Goal: Transaction & Acquisition: Register for event/course

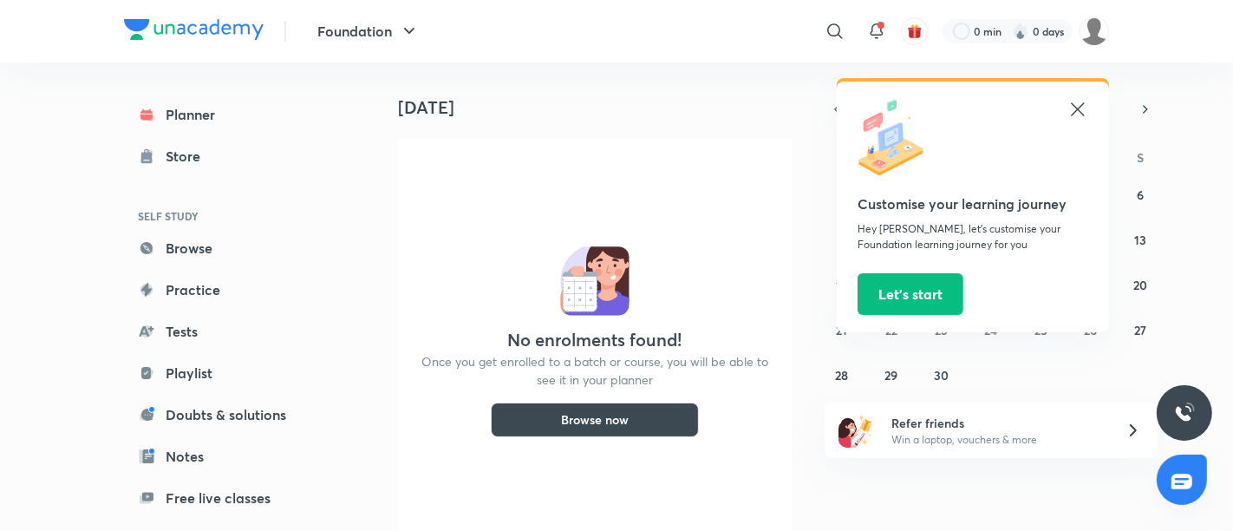
click at [1085, 116] on icon at bounding box center [1077, 109] width 21 height 21
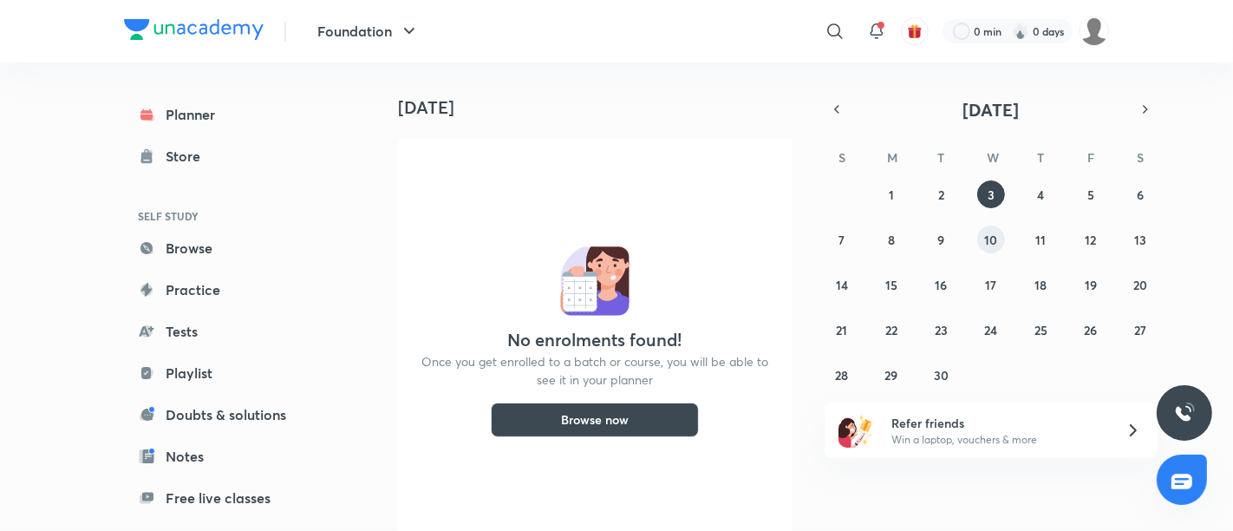
click at [1003, 241] on button "10" at bounding box center [991, 239] width 28 height 28
click at [985, 194] on button "3" at bounding box center [991, 194] width 28 height 28
click at [1067, 41] on div "0 min 0 days" at bounding box center [1007, 31] width 130 height 24
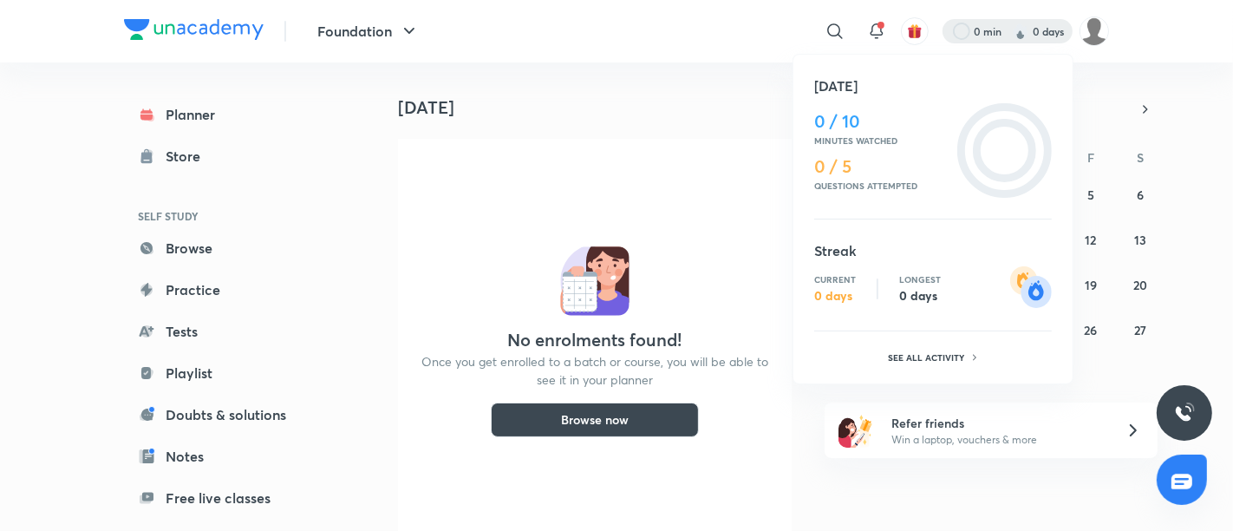
click at [1077, 34] on div at bounding box center [616, 265] width 1233 height 531
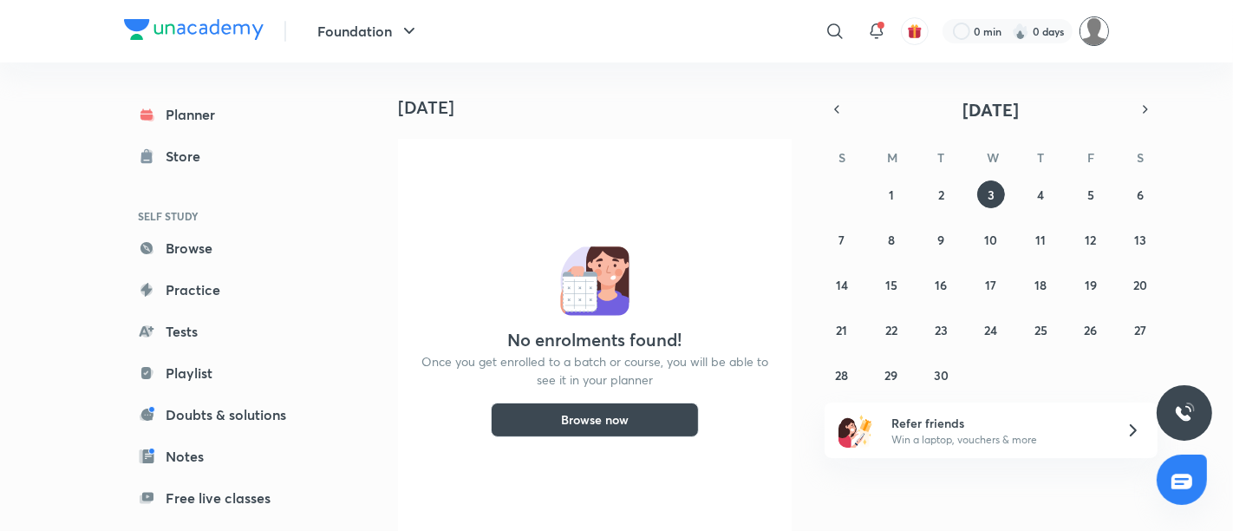
click at [1083, 39] on img at bounding box center [1093, 30] width 29 height 29
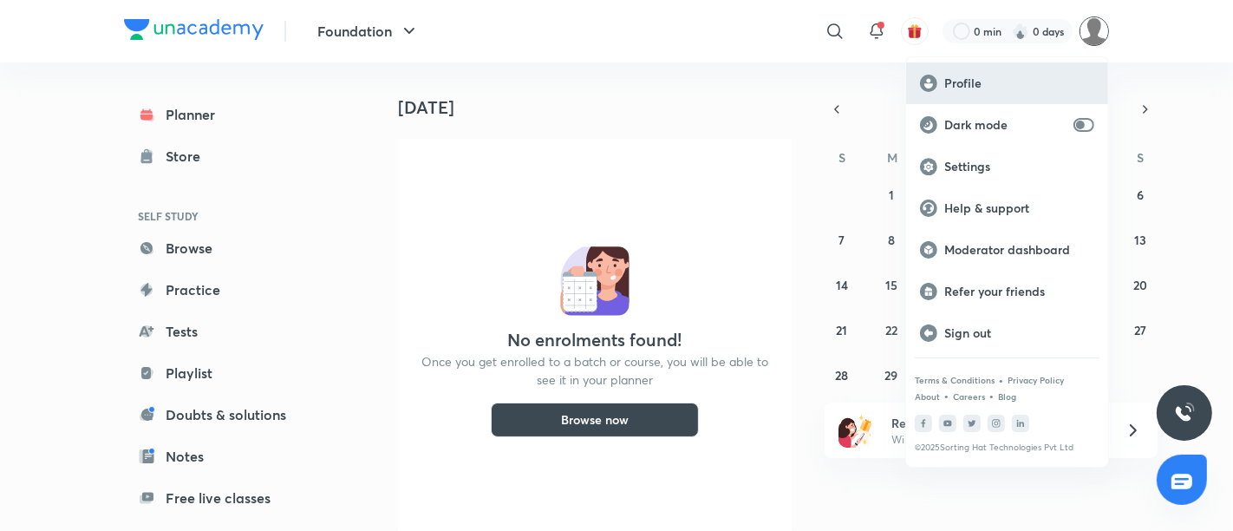
click at [1012, 70] on div "Profile" at bounding box center [1007, 83] width 202 height 42
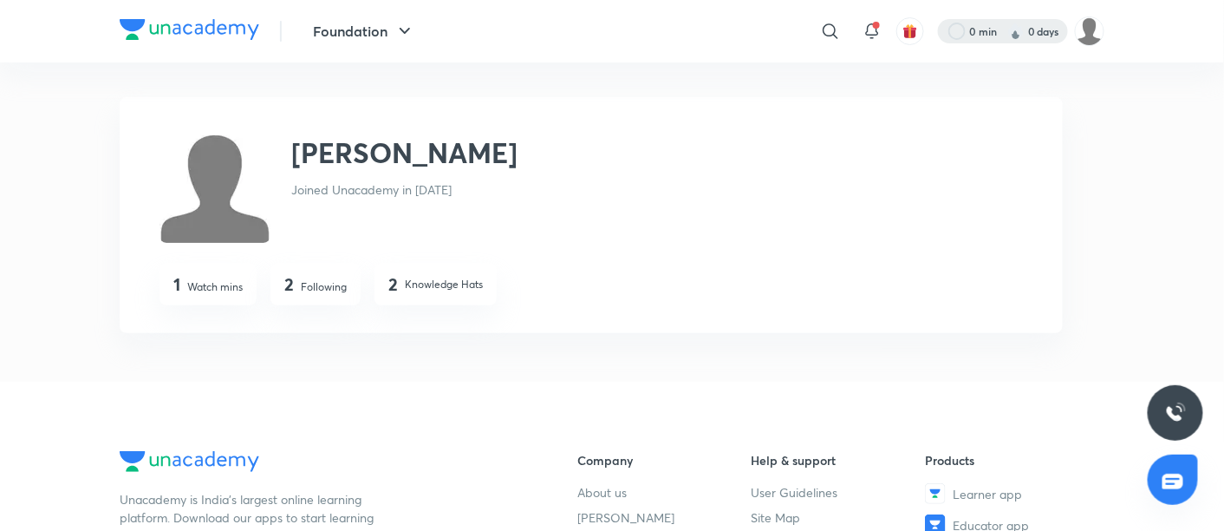
click at [960, 28] on div at bounding box center [1003, 31] width 130 height 24
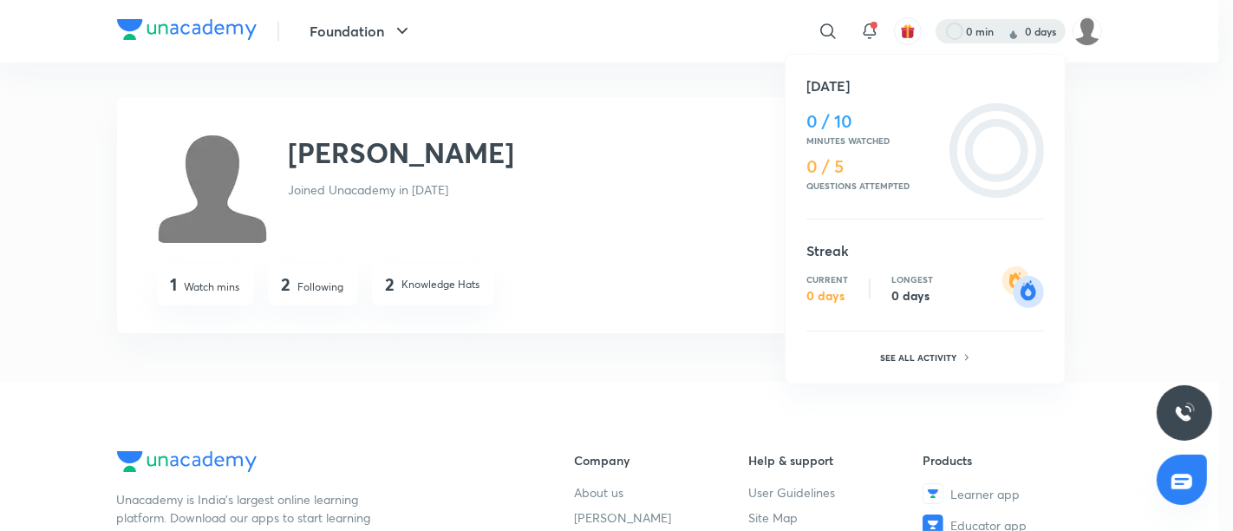
click at [388, 47] on div at bounding box center [616, 265] width 1233 height 531
click at [388, 47] on div "Today 0 / 10 Minutes watched 0 / 5 Questions attempted Streak Current 0 days Lo…" at bounding box center [616, 265] width 1233 height 531
click at [394, 26] on div at bounding box center [616, 265] width 1233 height 531
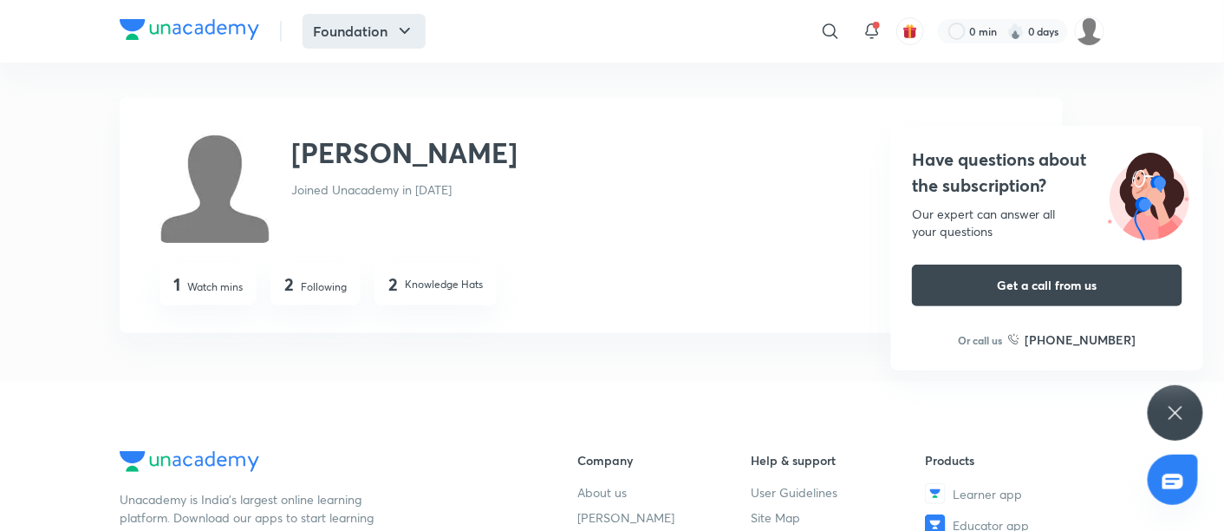
click at [387, 36] on button "Foundation" at bounding box center [364, 31] width 123 height 35
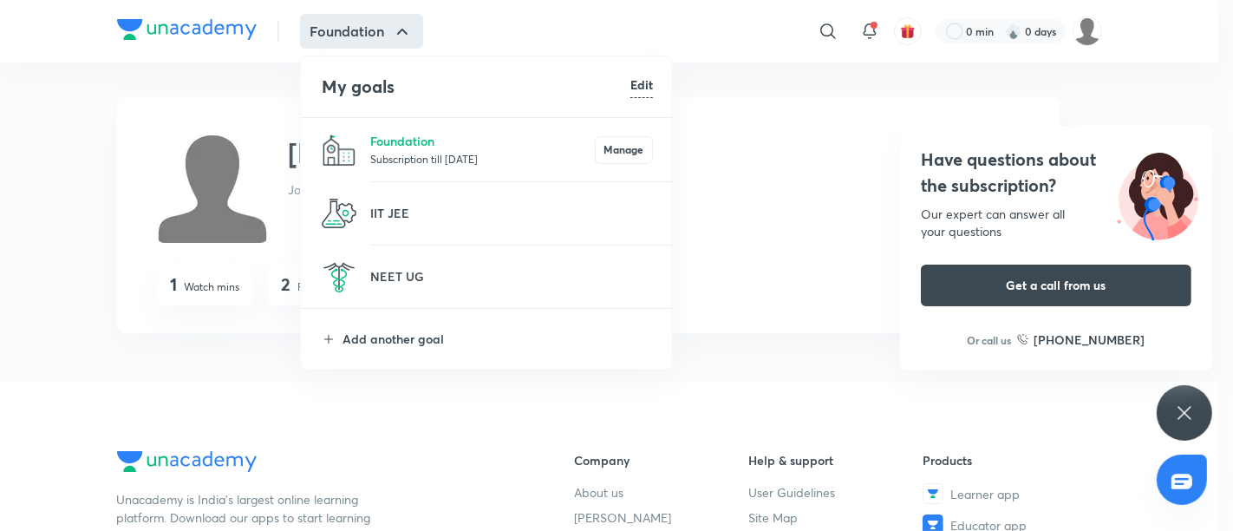
click at [698, 156] on div at bounding box center [616, 265] width 1233 height 531
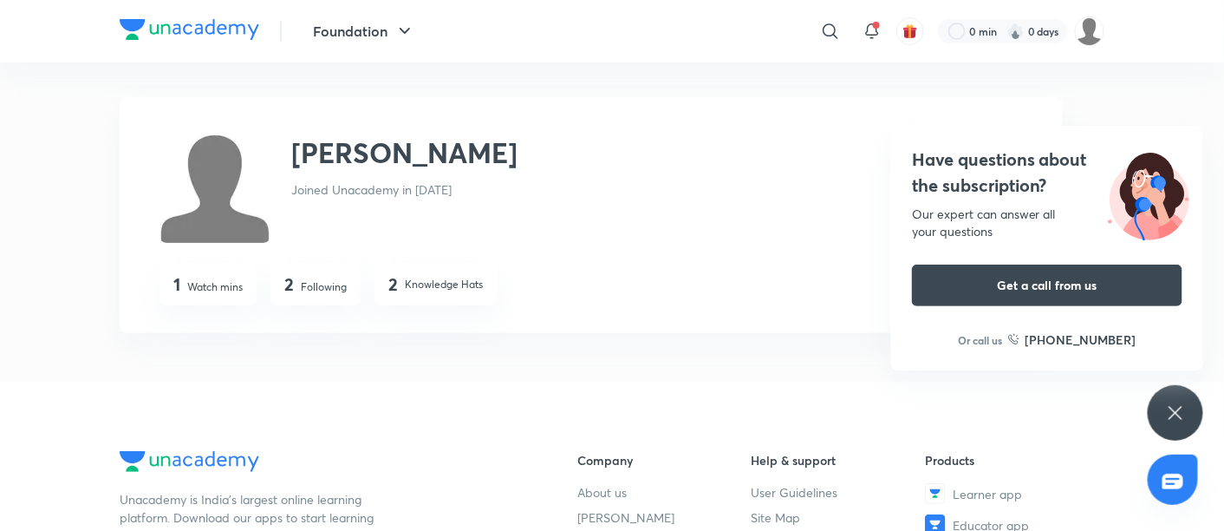
click at [546, 210] on div "Dharav Joined Unacademy in Mar 2020" at bounding box center [472, 187] width 624 height 111
click at [367, 43] on button "Foundation" at bounding box center [364, 31] width 123 height 35
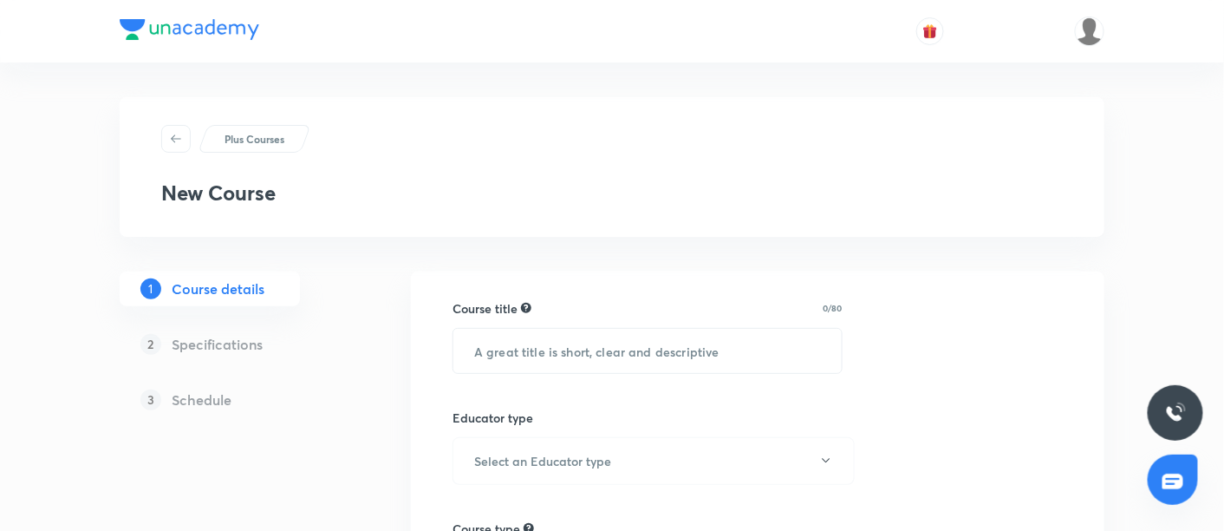
click at [218, 398] on h5 "Schedule" at bounding box center [202, 399] width 60 height 21
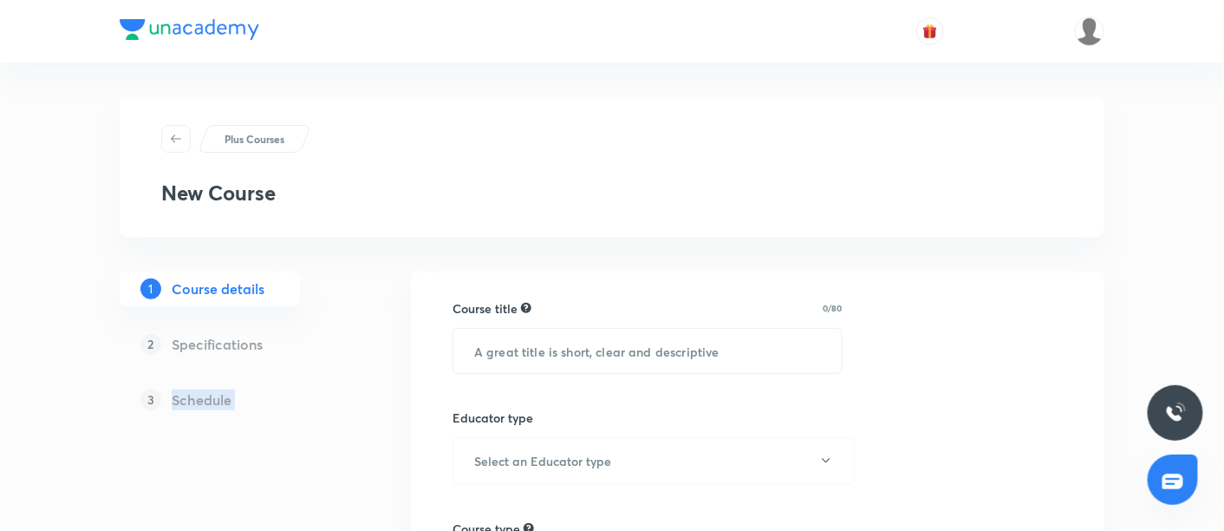
click at [218, 398] on h5 "Schedule" at bounding box center [202, 399] width 60 height 21
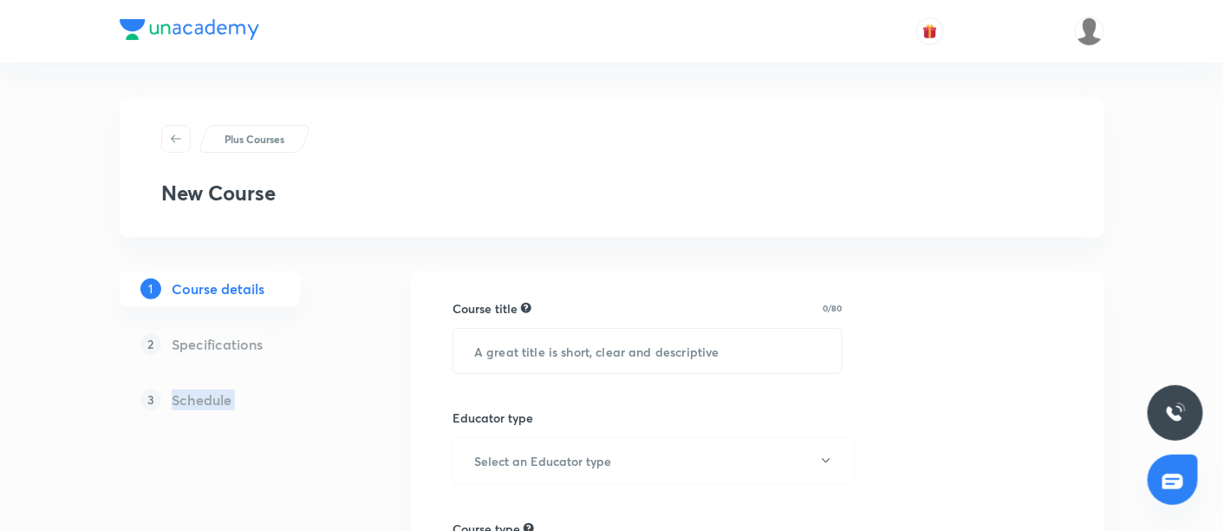
click at [218, 398] on h5 "Schedule" at bounding box center [202, 399] width 60 height 21
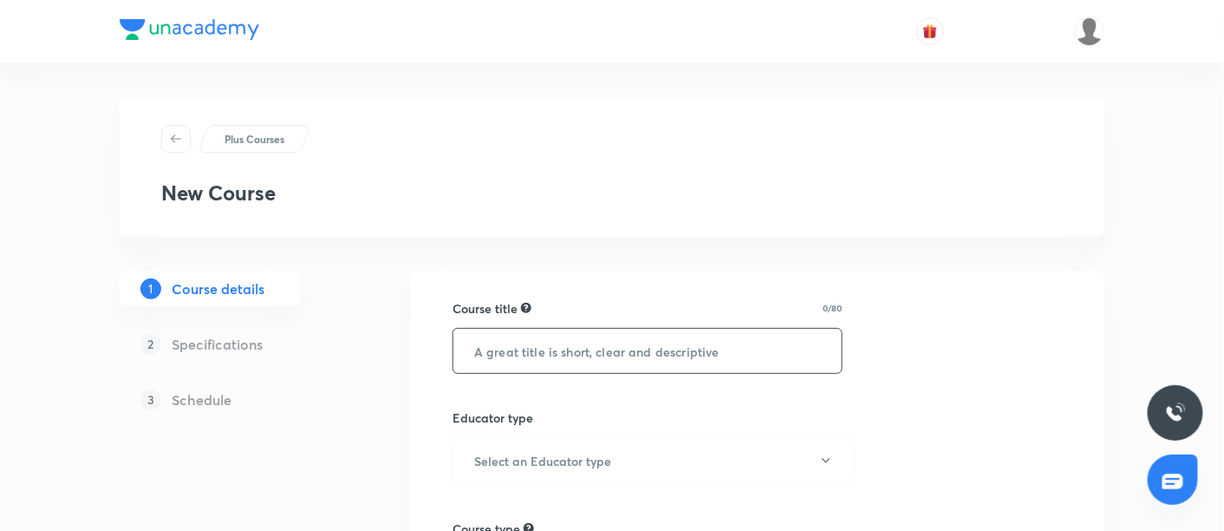
click at [515, 349] on input "text" at bounding box center [647, 351] width 388 height 44
click at [1090, 30] on img at bounding box center [1089, 30] width 29 height 29
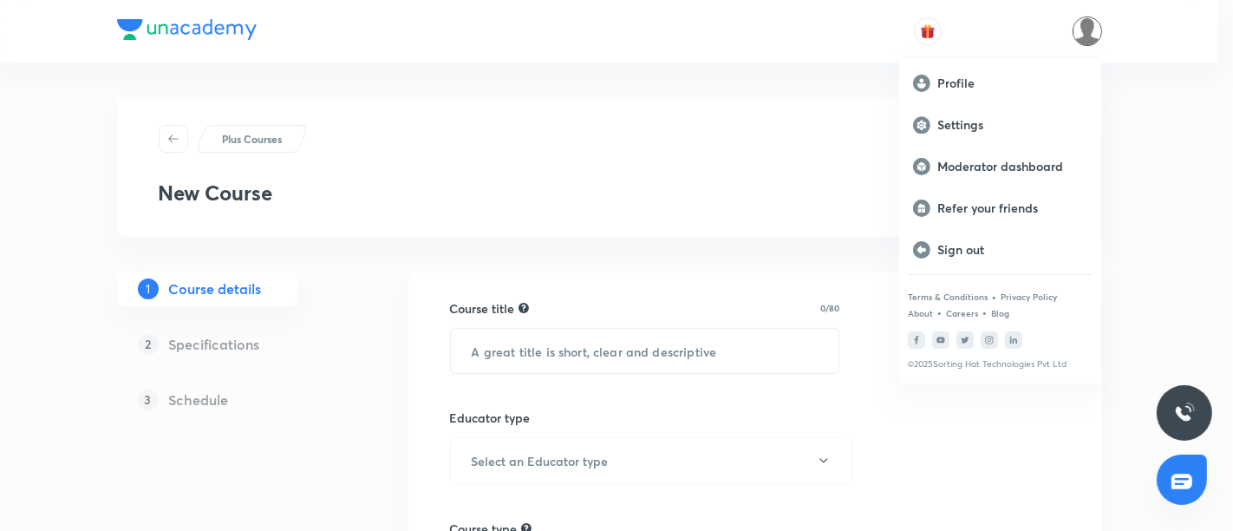
click at [577, 172] on div at bounding box center [616, 265] width 1233 height 531
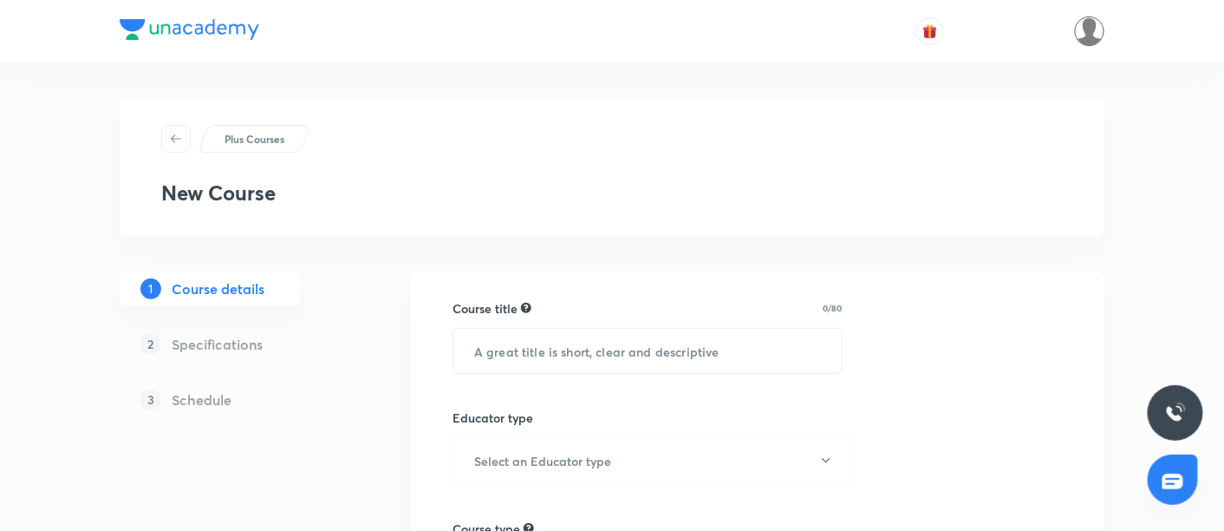
click at [1084, 35] on img at bounding box center [1089, 30] width 29 height 29
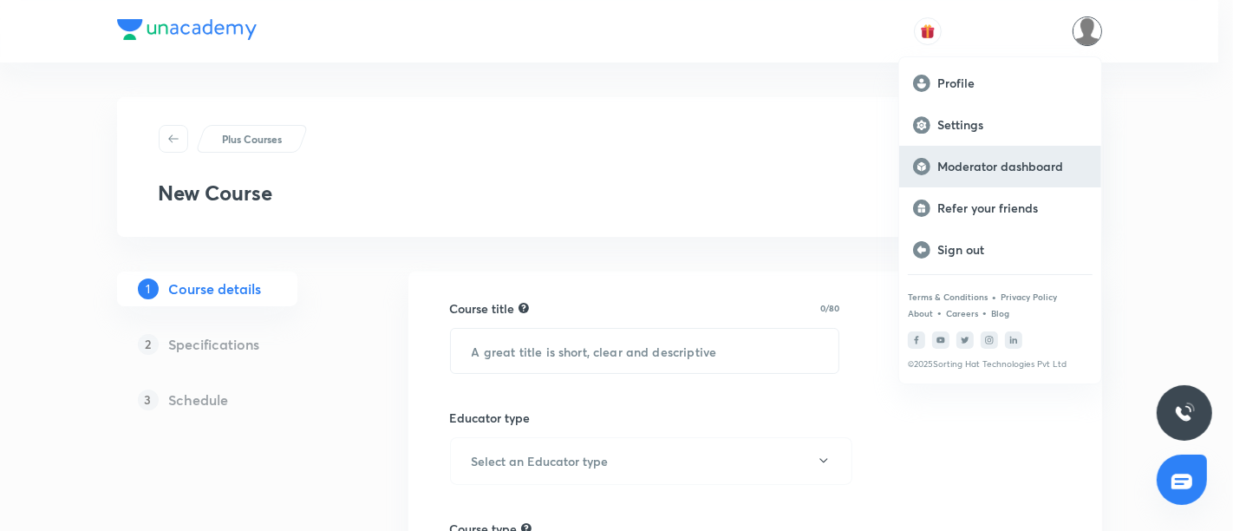
click at [934, 150] on div "Moderator dashboard" at bounding box center [1000, 167] width 202 height 42
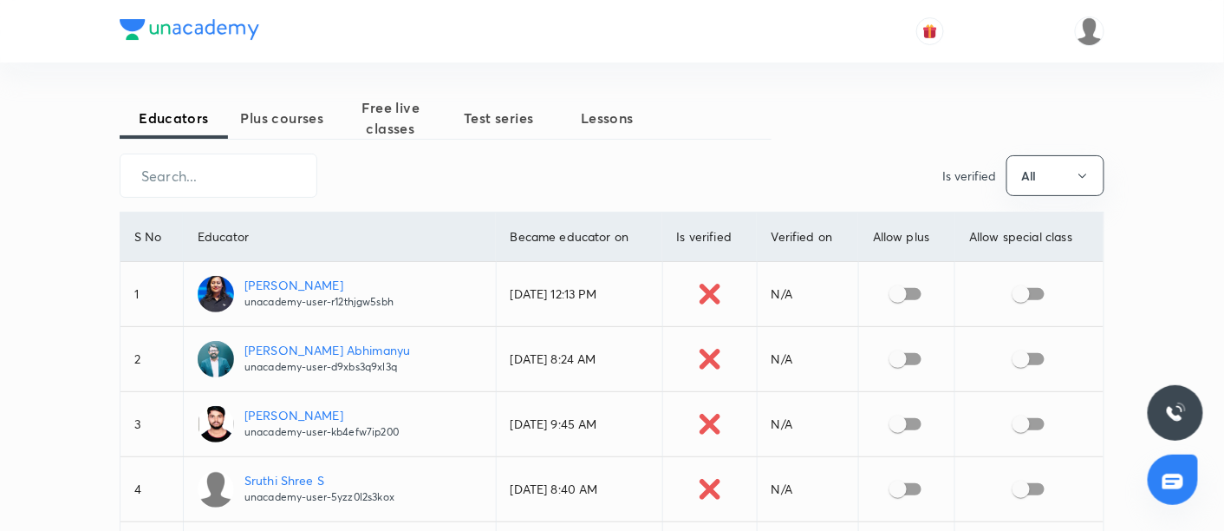
click at [203, 231] on th "Educator" at bounding box center [339, 236] width 313 height 49
click at [503, 130] on button "Test series" at bounding box center [499, 118] width 108 height 42
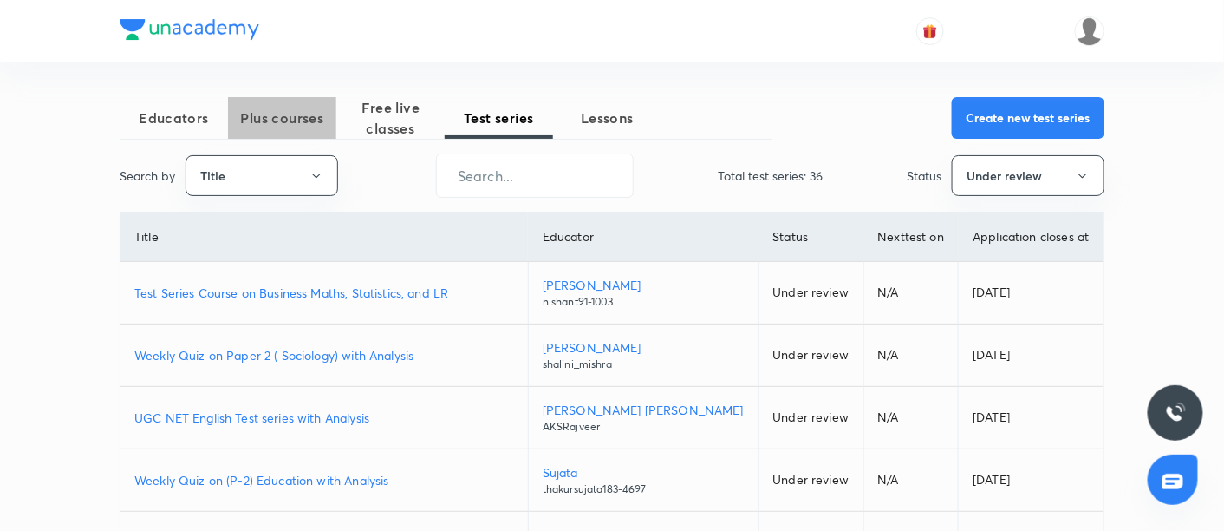
click at [282, 114] on span "Plus courses" at bounding box center [282, 118] width 108 height 21
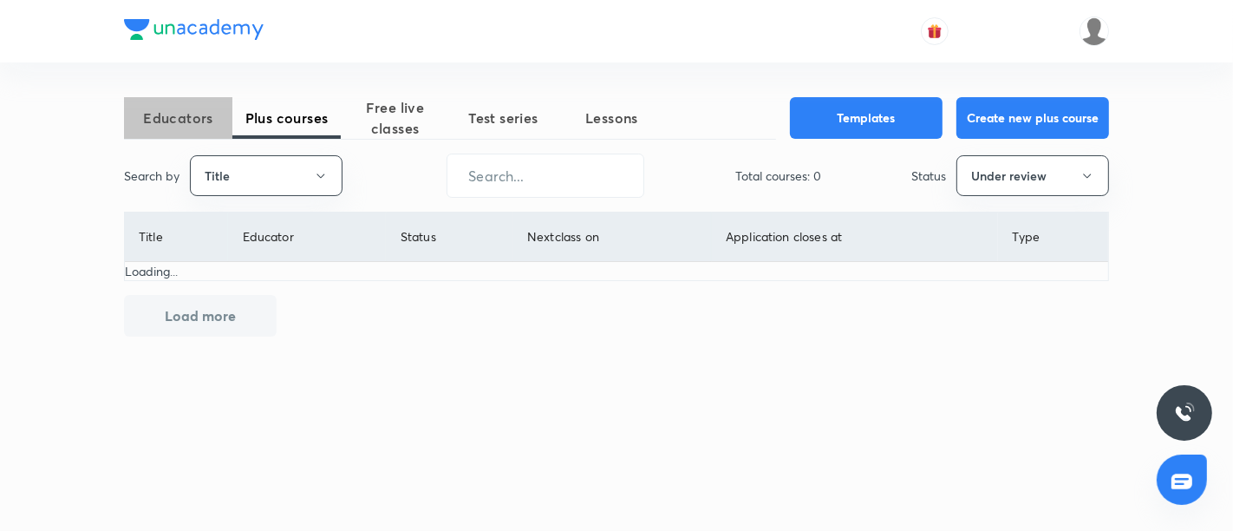
click at [213, 131] on button "Educators" at bounding box center [178, 118] width 108 height 42
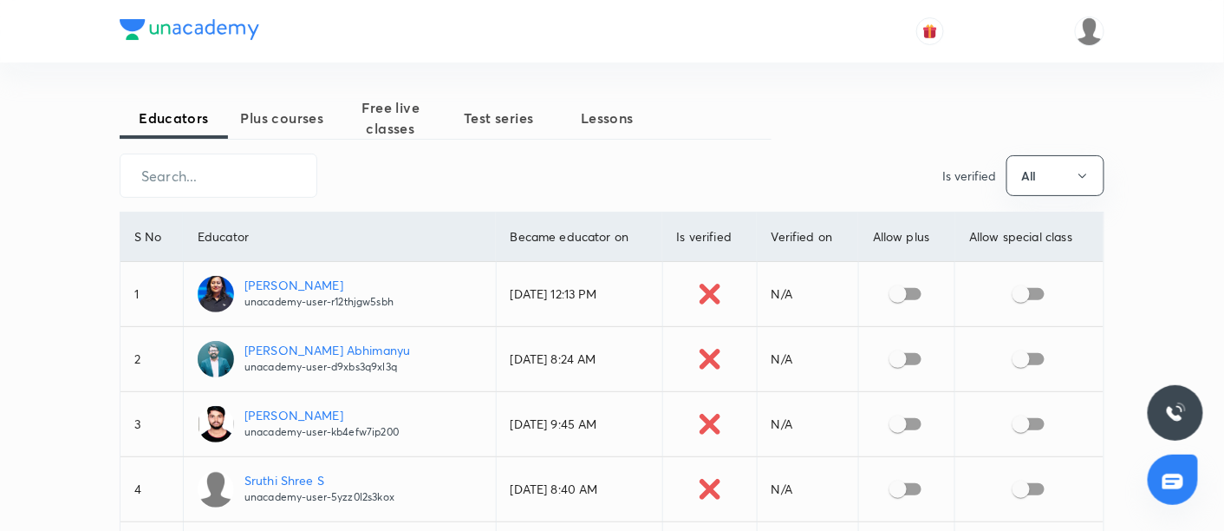
click at [351, 179] on div "​ Is verified All" at bounding box center [612, 175] width 985 height 44
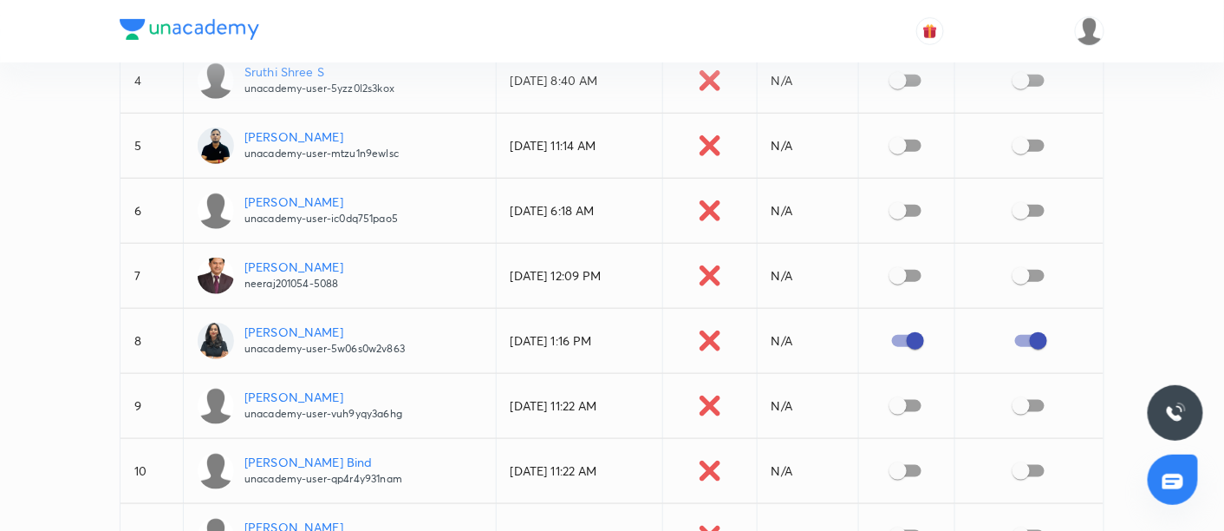
scroll to position [414, 0]
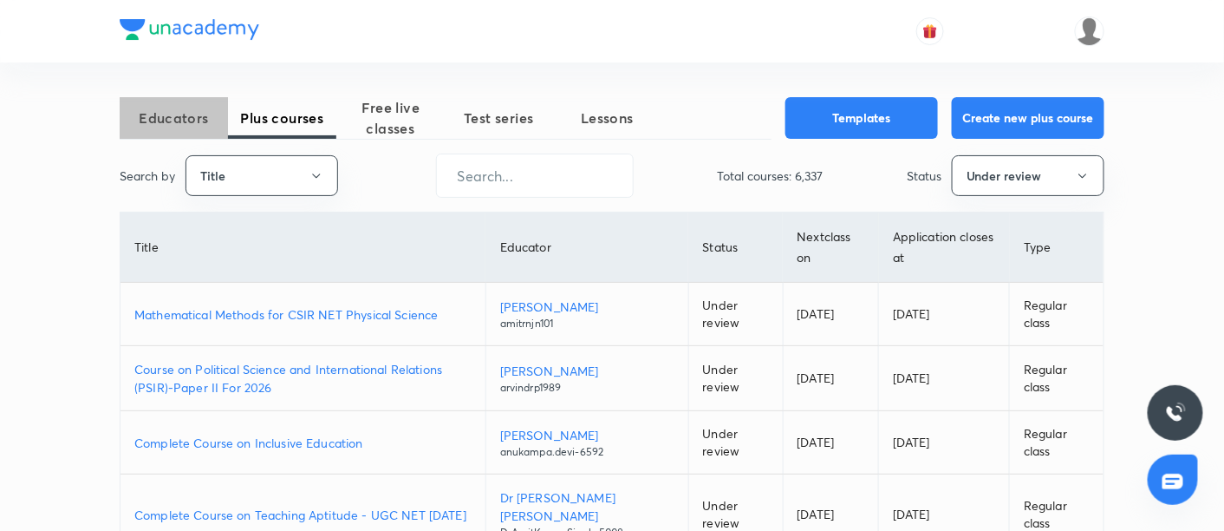
click at [155, 120] on span "Educators" at bounding box center [174, 118] width 108 height 21
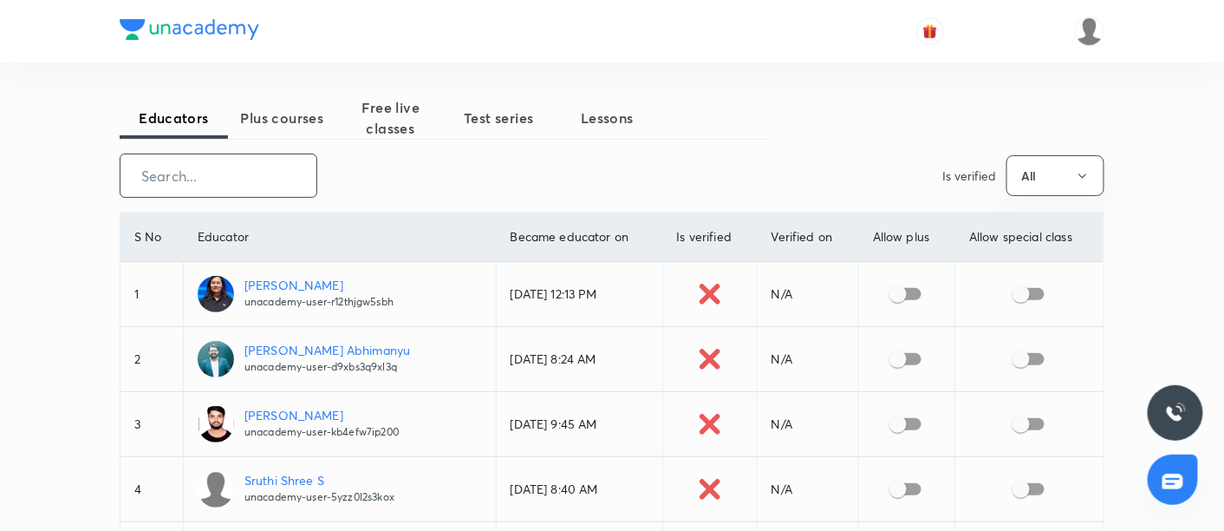
click at [262, 165] on input "text" at bounding box center [219, 175] width 196 height 44
click at [1077, 27] on img at bounding box center [1089, 30] width 29 height 29
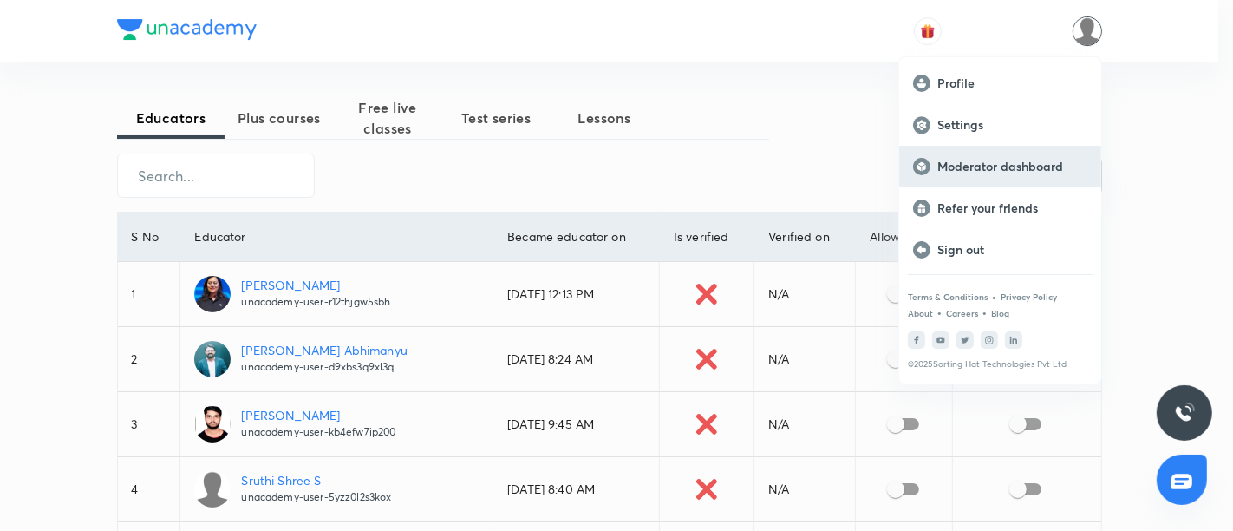
click at [939, 166] on p "Moderator dashboard" at bounding box center [1012, 167] width 150 height 16
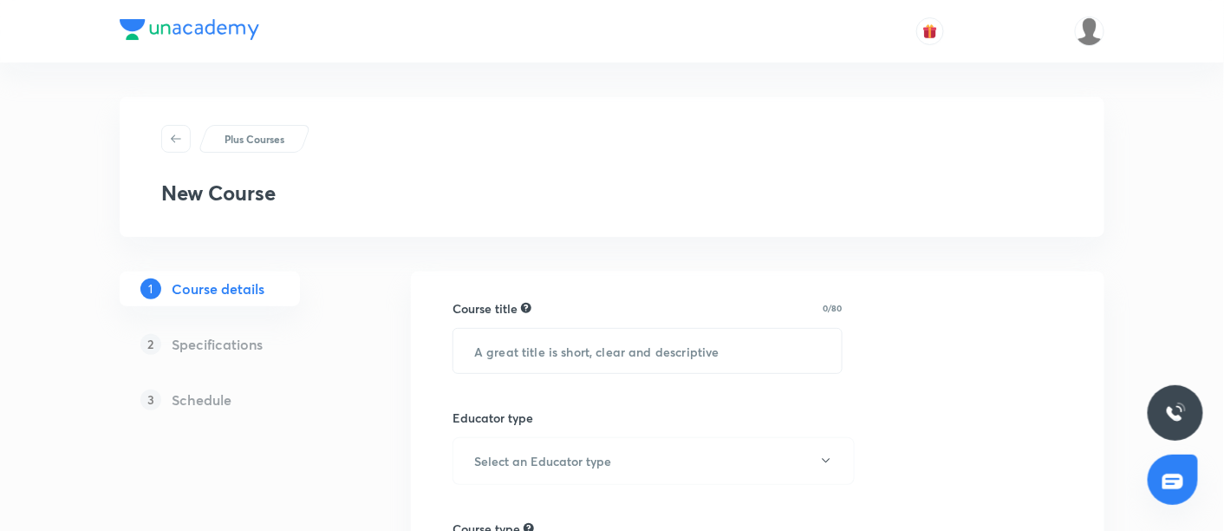
click at [1089, 45] on div at bounding box center [612, 31] width 985 height 62
click at [1090, 27] on img at bounding box center [1089, 30] width 29 height 29
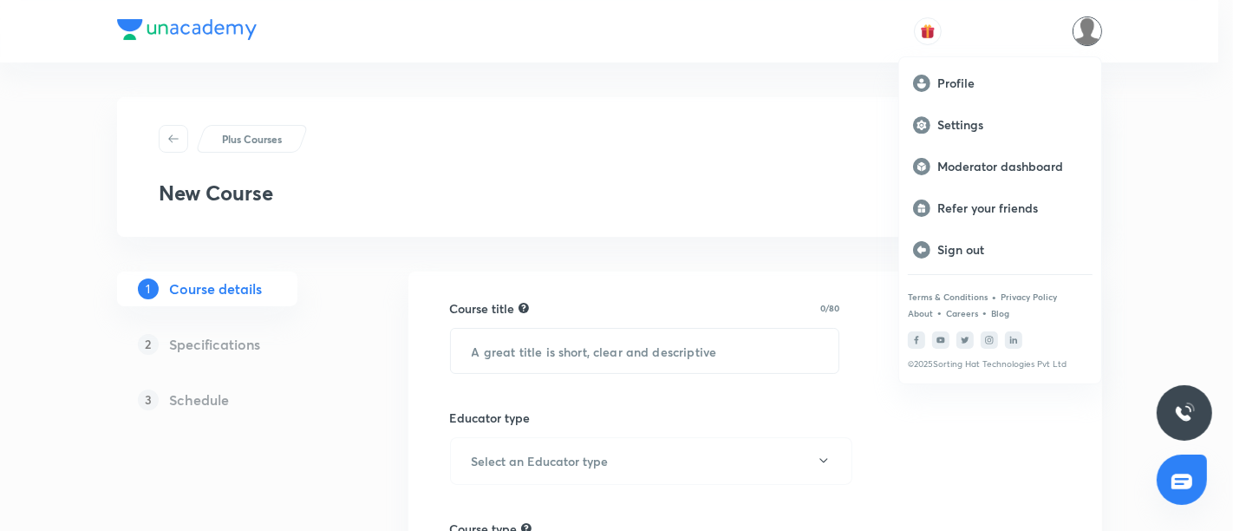
click at [711, 147] on div at bounding box center [616, 265] width 1233 height 531
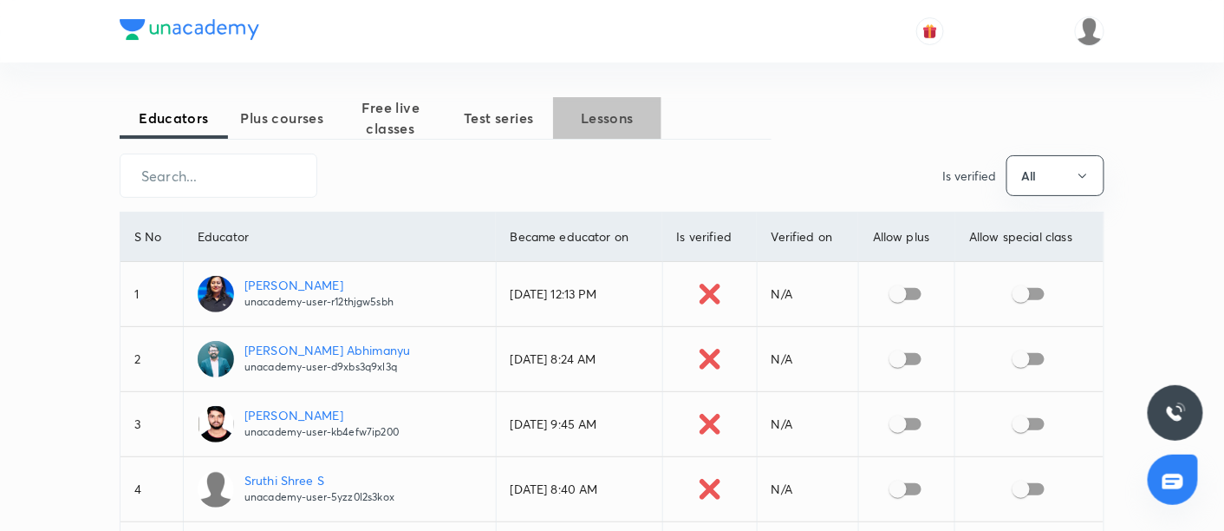
click at [610, 117] on span "Lessons" at bounding box center [607, 118] width 108 height 21
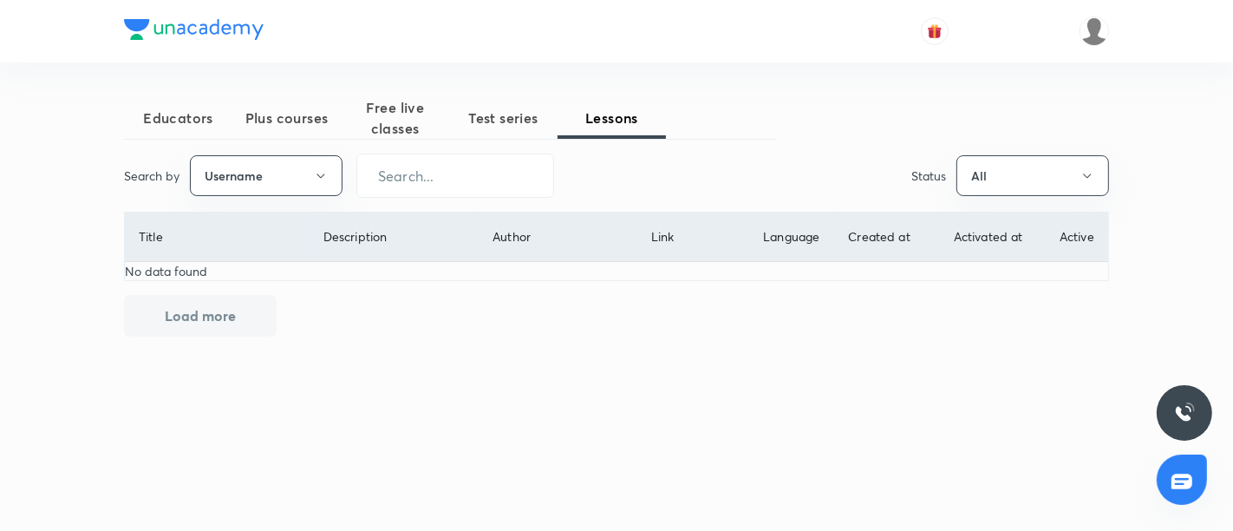
click at [275, 128] on button "Plus courses" at bounding box center [286, 118] width 108 height 42
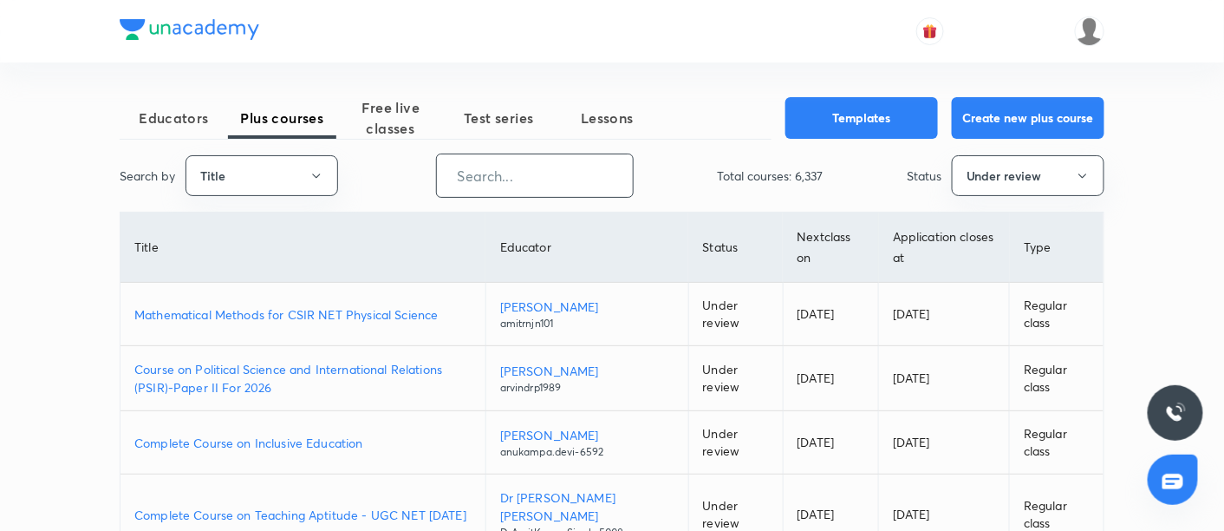
click at [452, 178] on input "text" at bounding box center [535, 175] width 196 height 44
paste input "ujjii.omkar2297-7202"
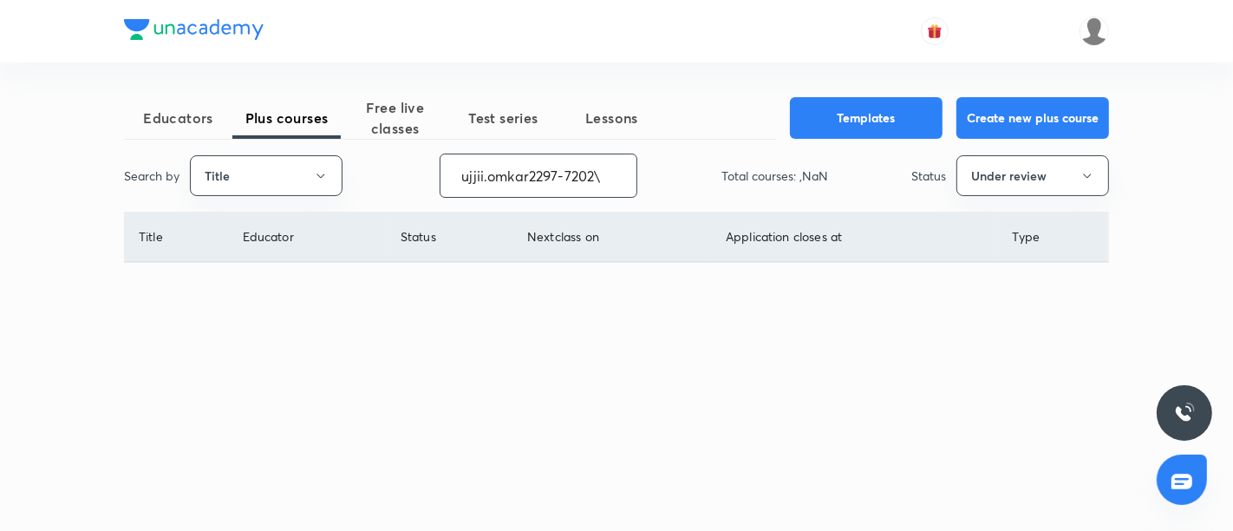
type input "ujjii.omkar2297-7202"
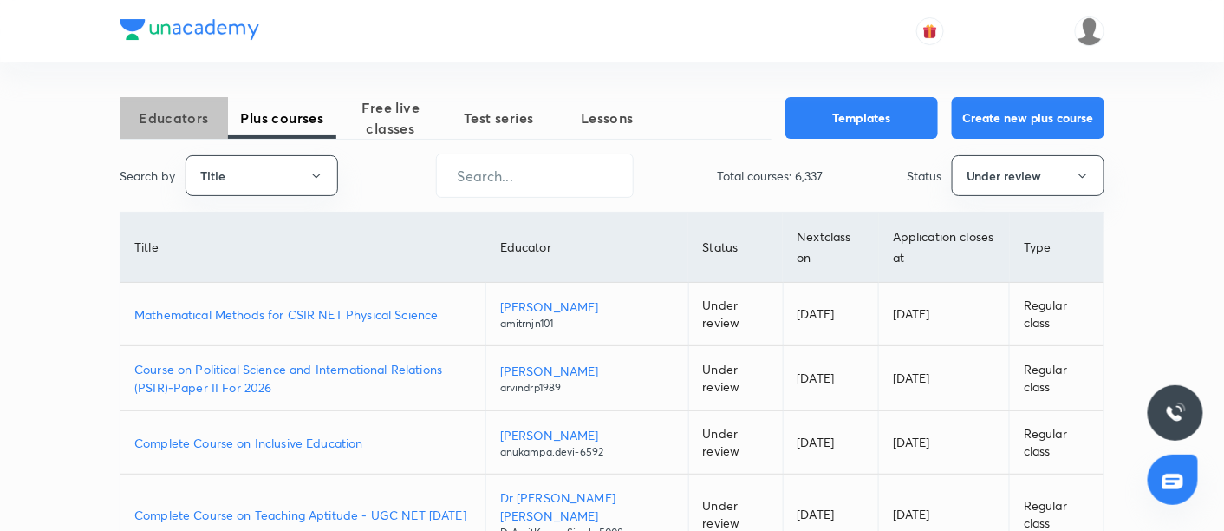
click at [193, 121] on span "Educators" at bounding box center [174, 118] width 108 height 21
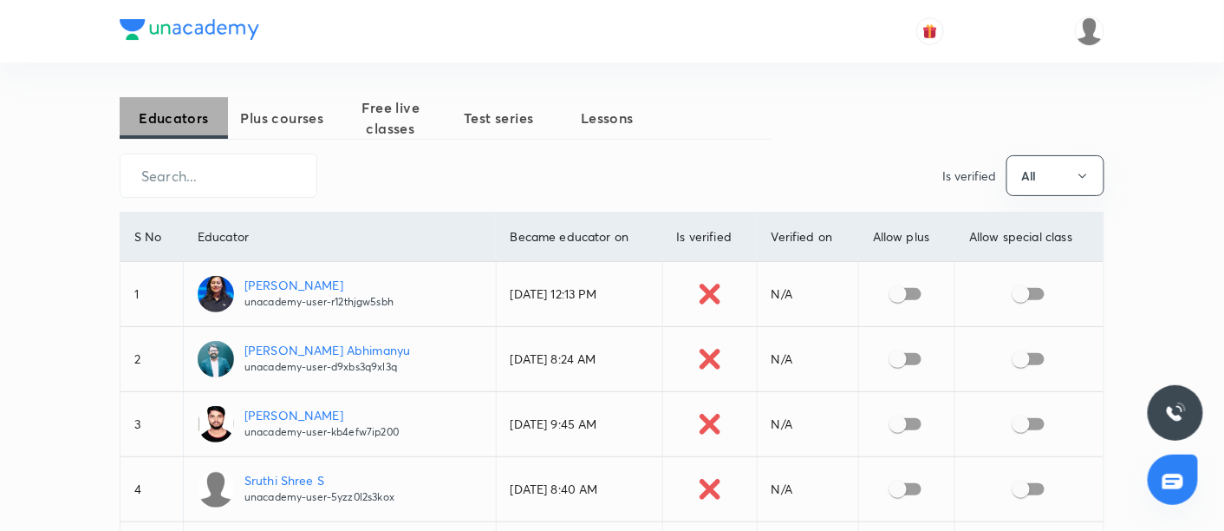
click at [193, 121] on span "Educators" at bounding box center [174, 118] width 108 height 21
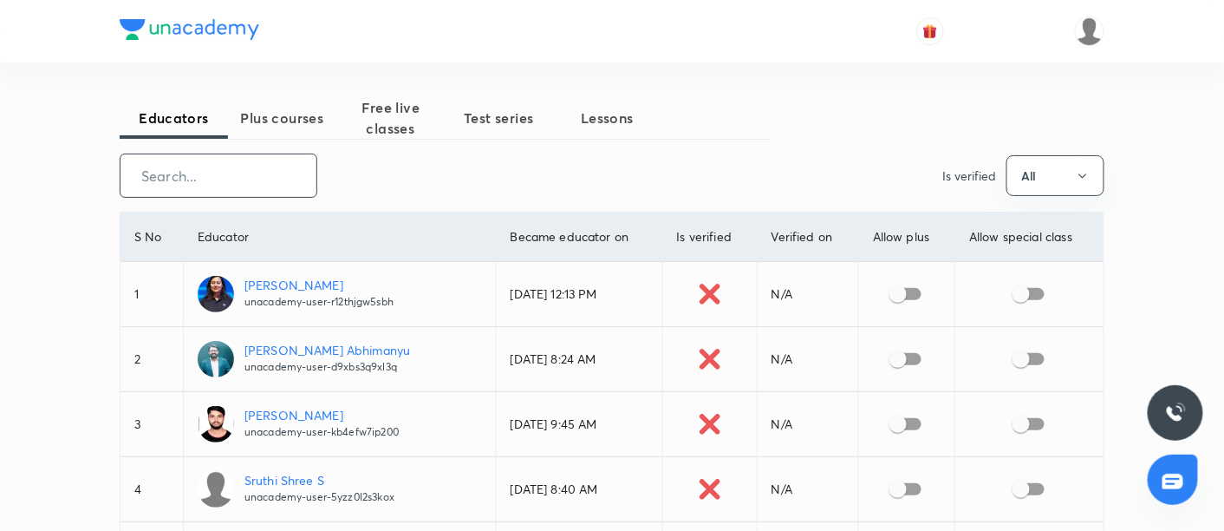
click at [279, 173] on input "text" at bounding box center [219, 175] width 196 height 44
paste input "ujjii.omkar2297-7202"
type input "ujjii.omkar2297-7202"
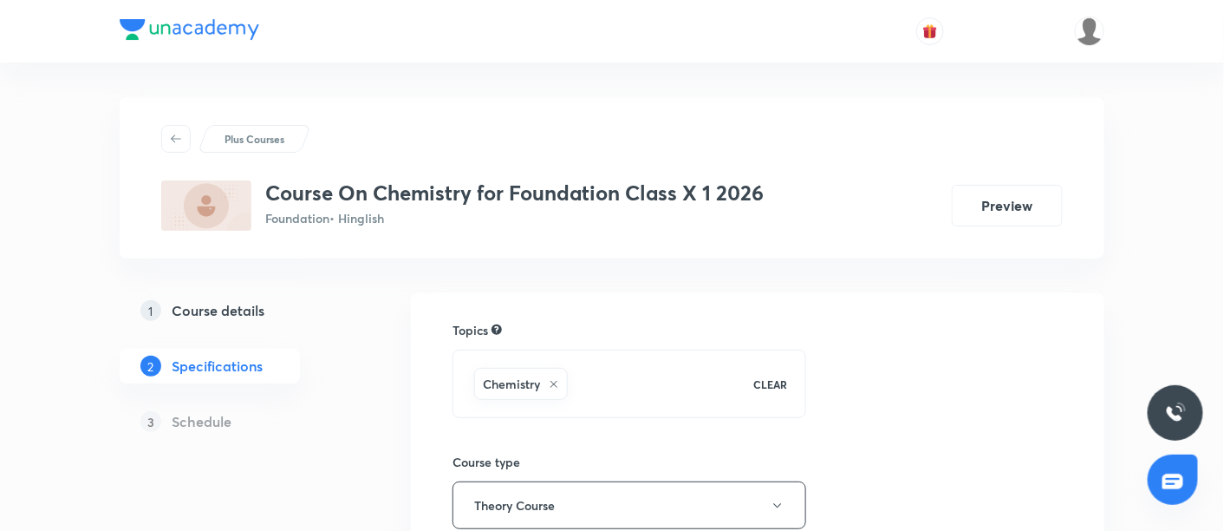
scroll to position [466, 0]
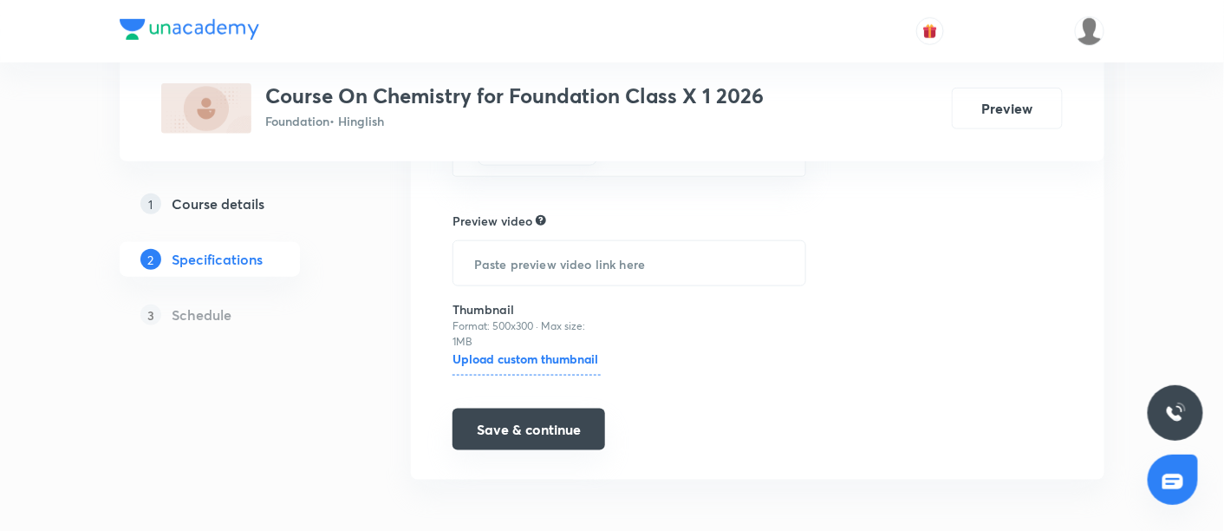
click at [492, 440] on button "Save & continue" at bounding box center [529, 429] width 153 height 42
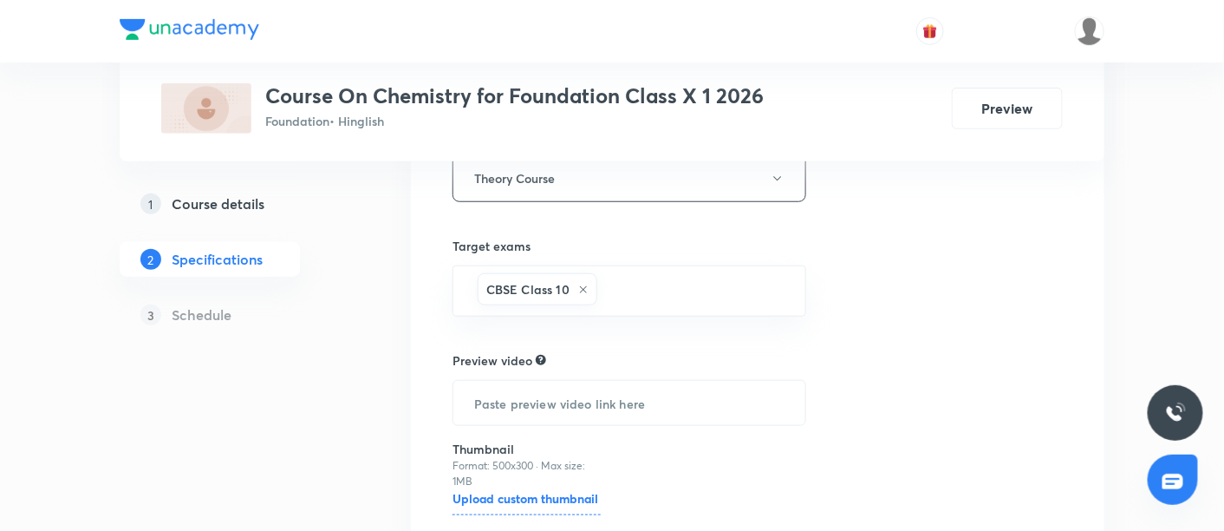
scroll to position [336, 0]
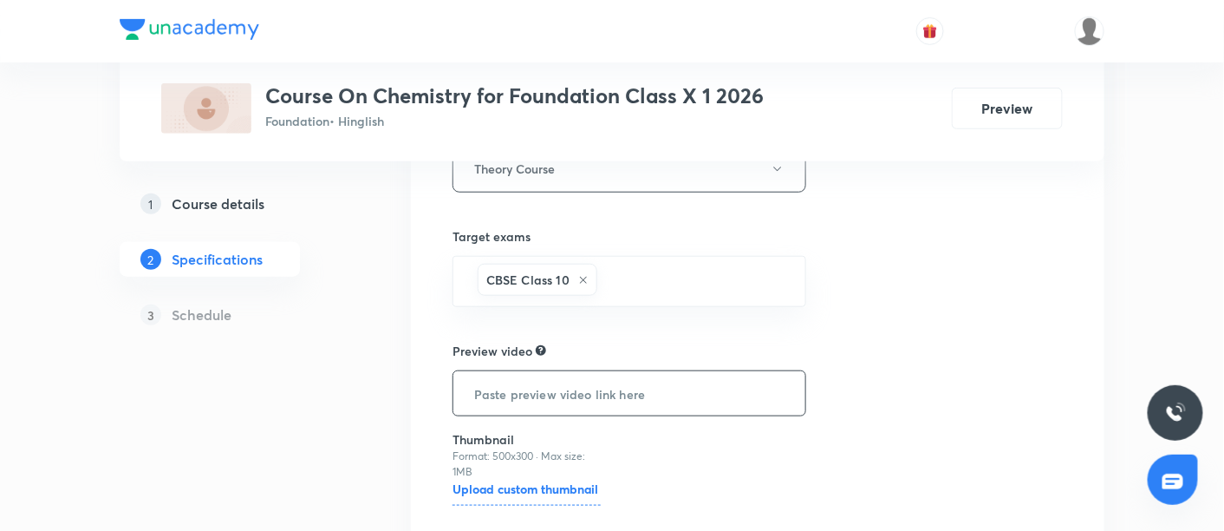
click at [522, 392] on input "text" at bounding box center [629, 393] width 352 height 44
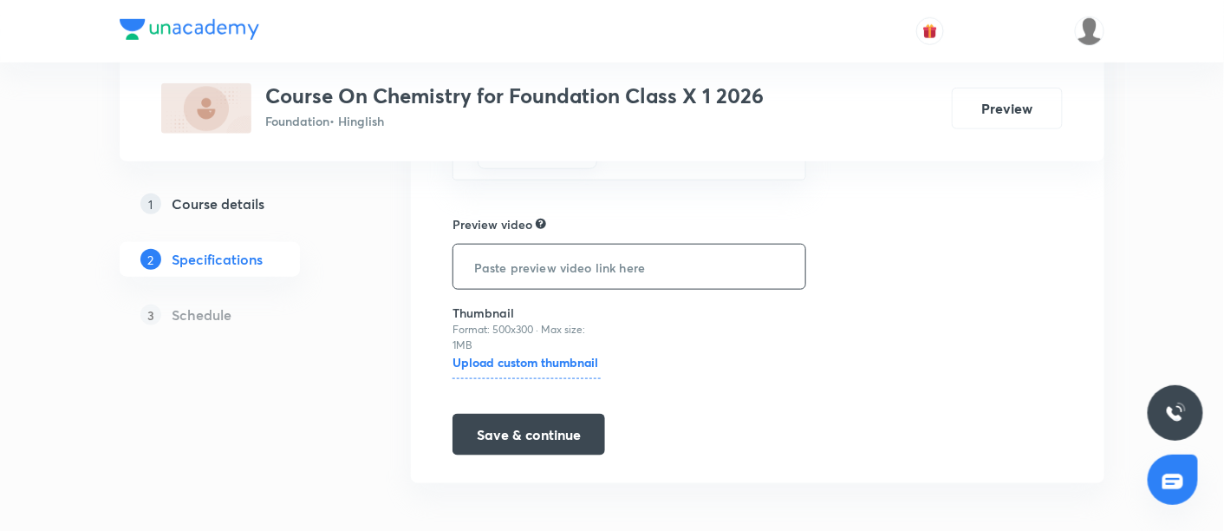
scroll to position [466, 0]
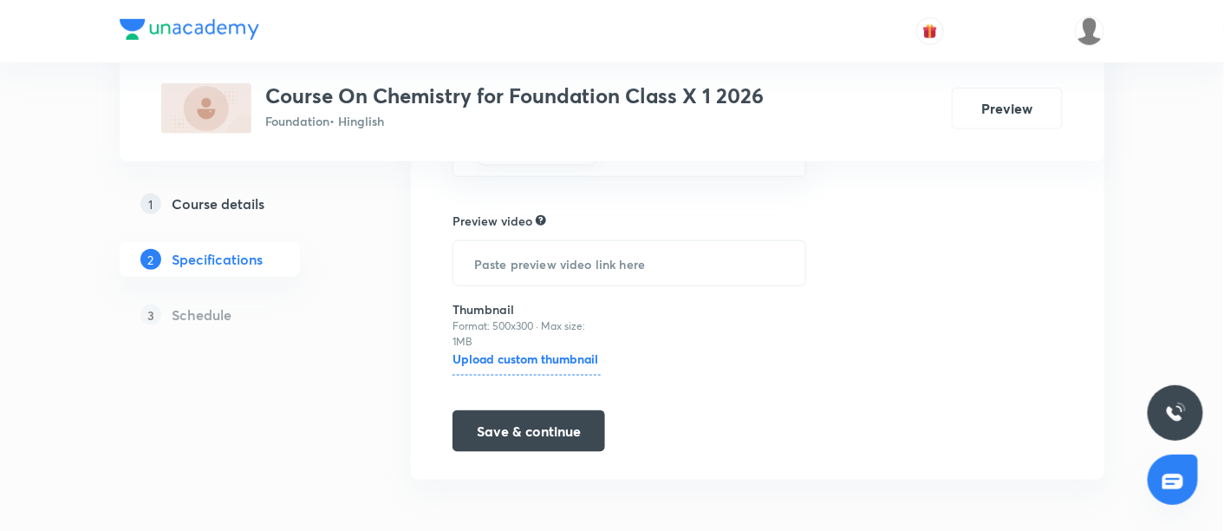
click at [539, 356] on h6 "Upload custom thumbnail" at bounding box center [527, 362] width 148 height 26
click at [0, 0] on input "Upload custom thumbnail" at bounding box center [0, 0] width 0 height 0
click at [241, 205] on h5 "Course details" at bounding box center [218, 203] width 93 height 21
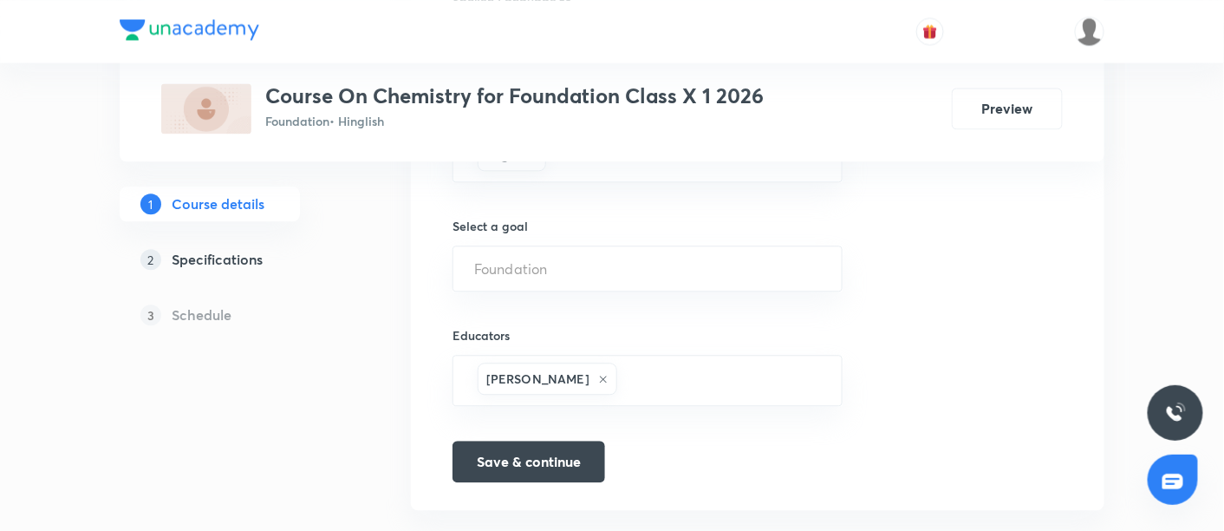
scroll to position [1180, 0]
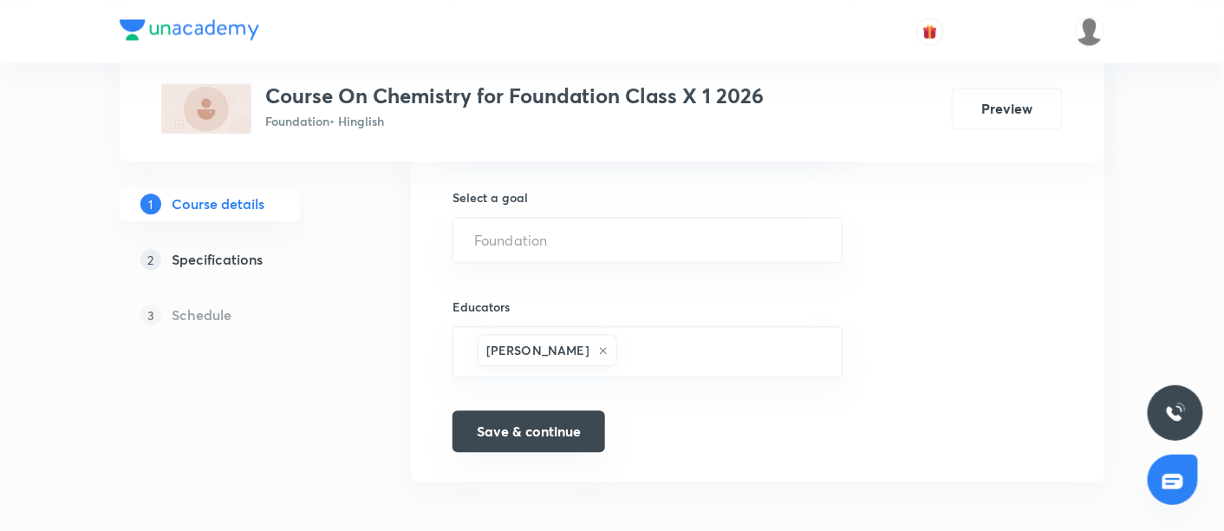
click at [484, 447] on div "Save & continue" at bounding box center [648, 433] width 390 height 42
click at [513, 414] on button "Save & continue" at bounding box center [529, 431] width 153 height 42
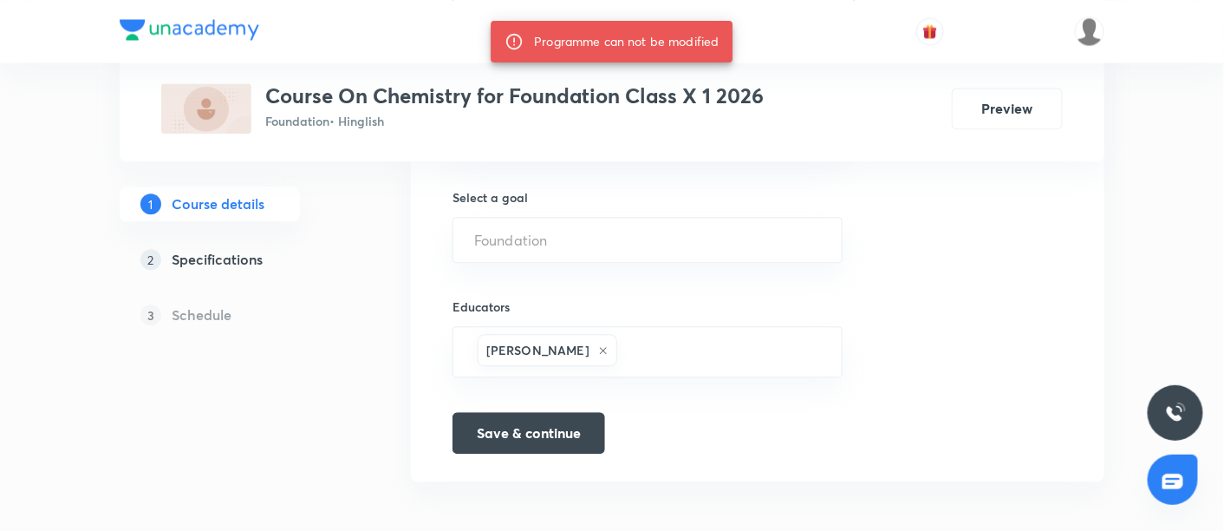
click at [205, 260] on h5 "Specifications" at bounding box center [217, 259] width 91 height 21
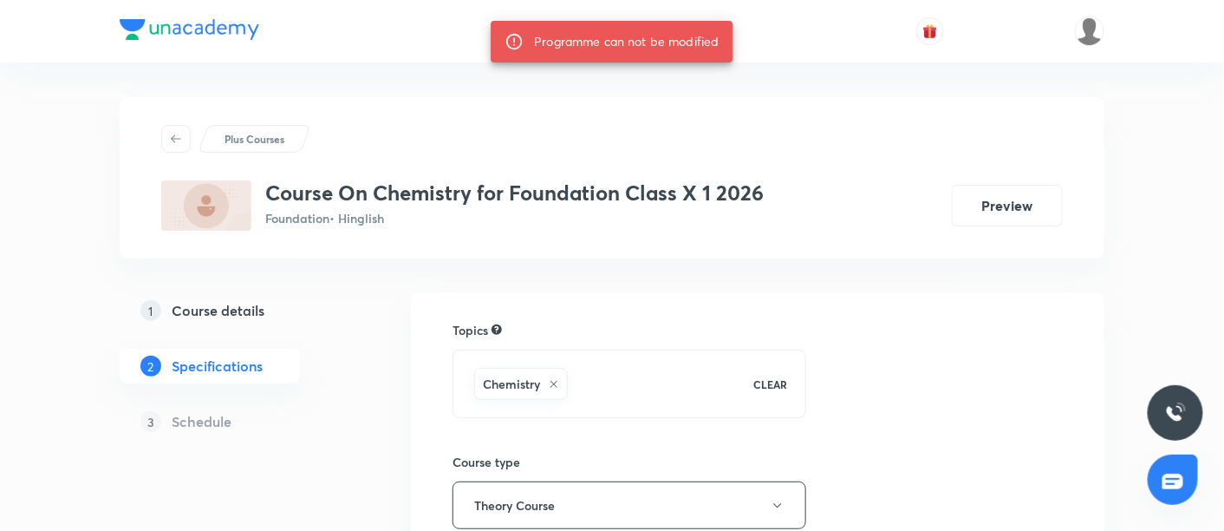
scroll to position [466, 0]
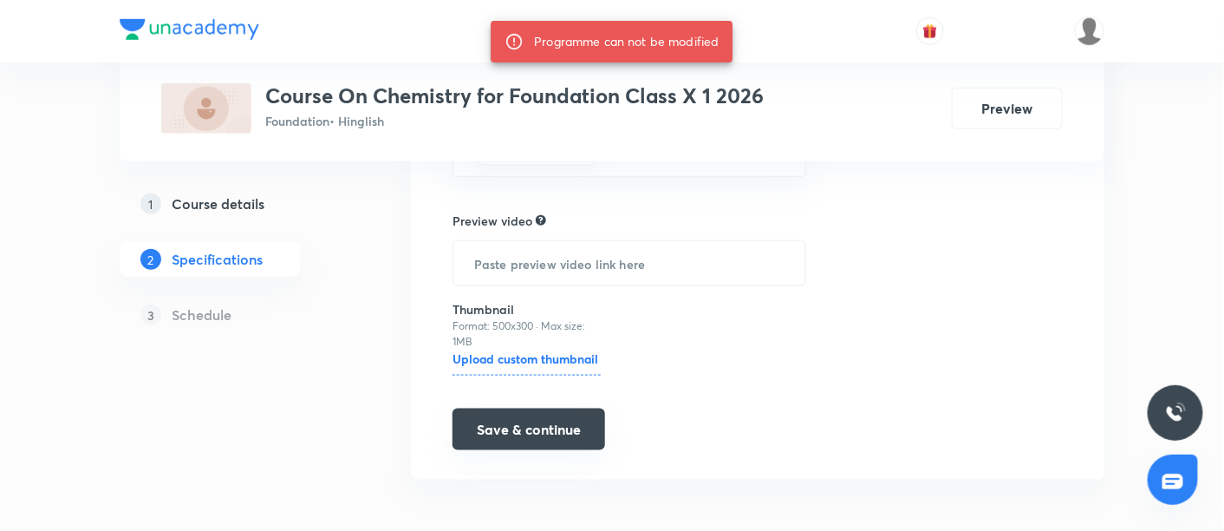
click at [486, 422] on button "Save & continue" at bounding box center [529, 429] width 153 height 42
click at [216, 312] on h5 "Schedule" at bounding box center [202, 314] width 60 height 21
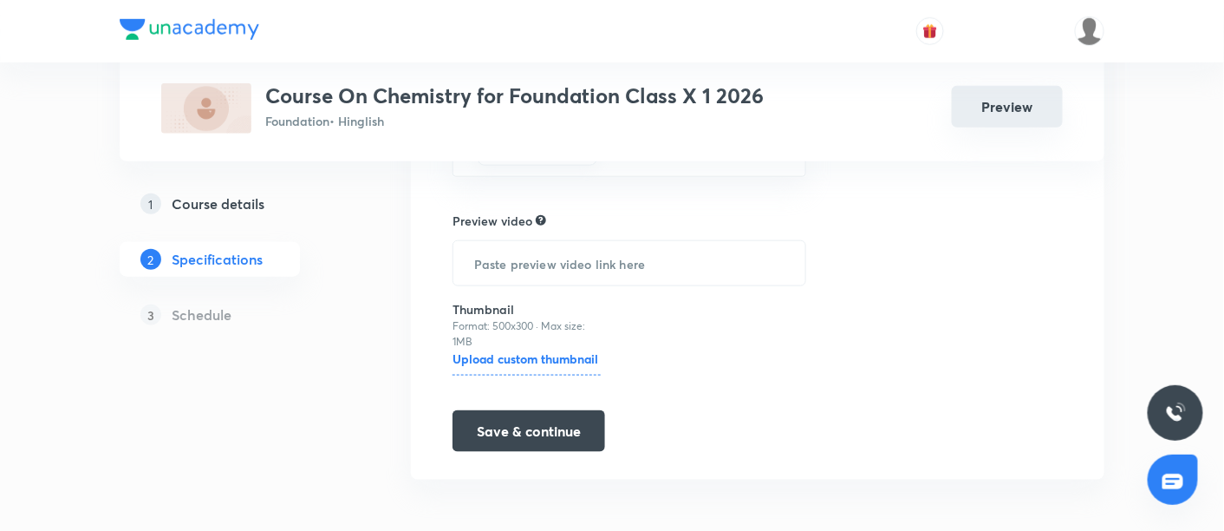
click at [972, 112] on button "Preview" at bounding box center [1007, 107] width 111 height 42
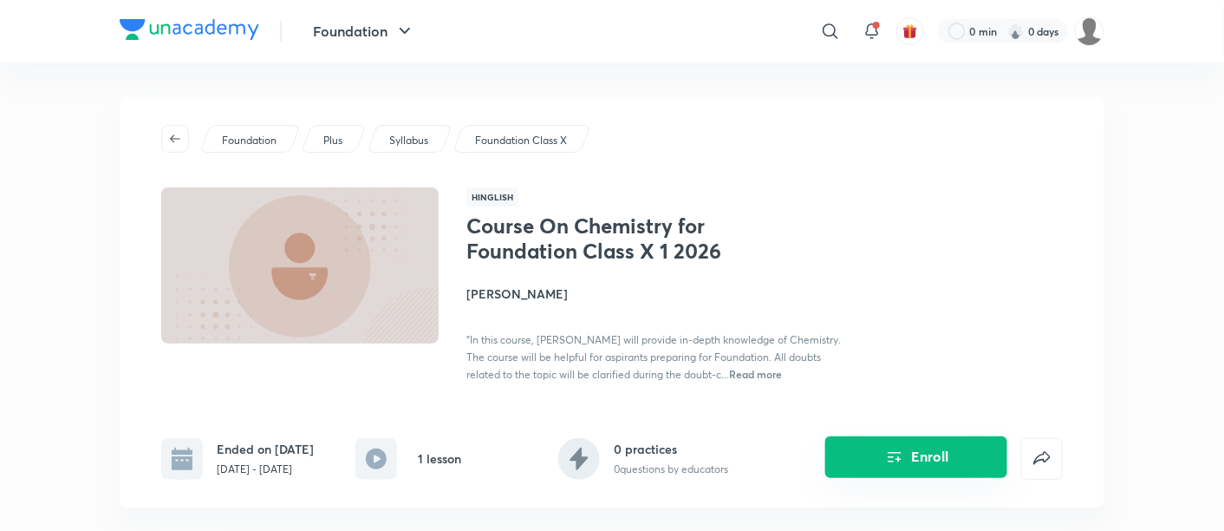
click at [902, 457] on icon "Enroll" at bounding box center [894, 457] width 21 height 21
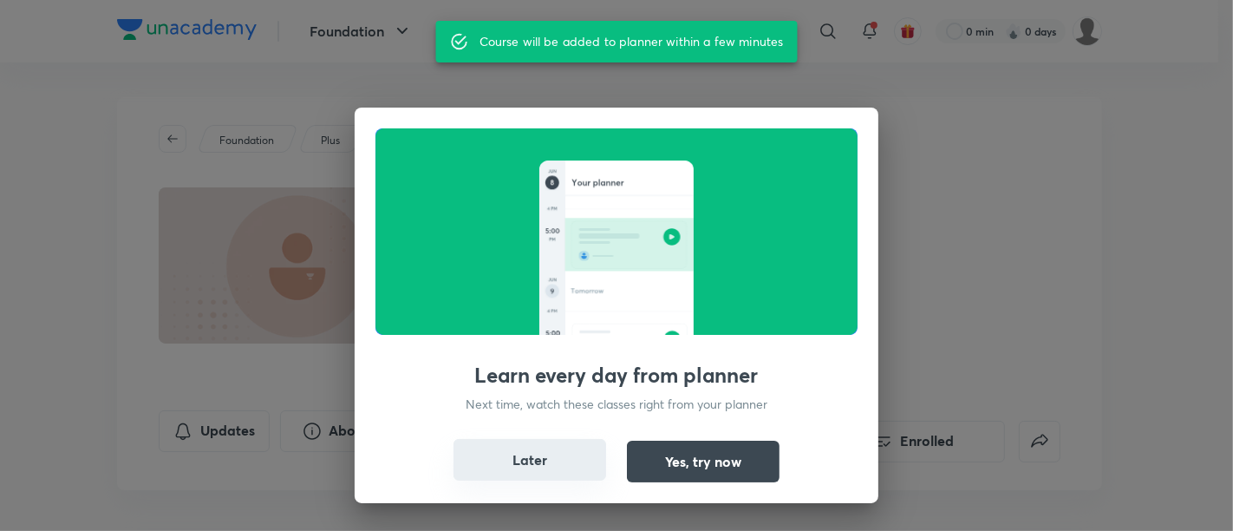
click at [570, 456] on button "Later" at bounding box center [529, 460] width 153 height 42
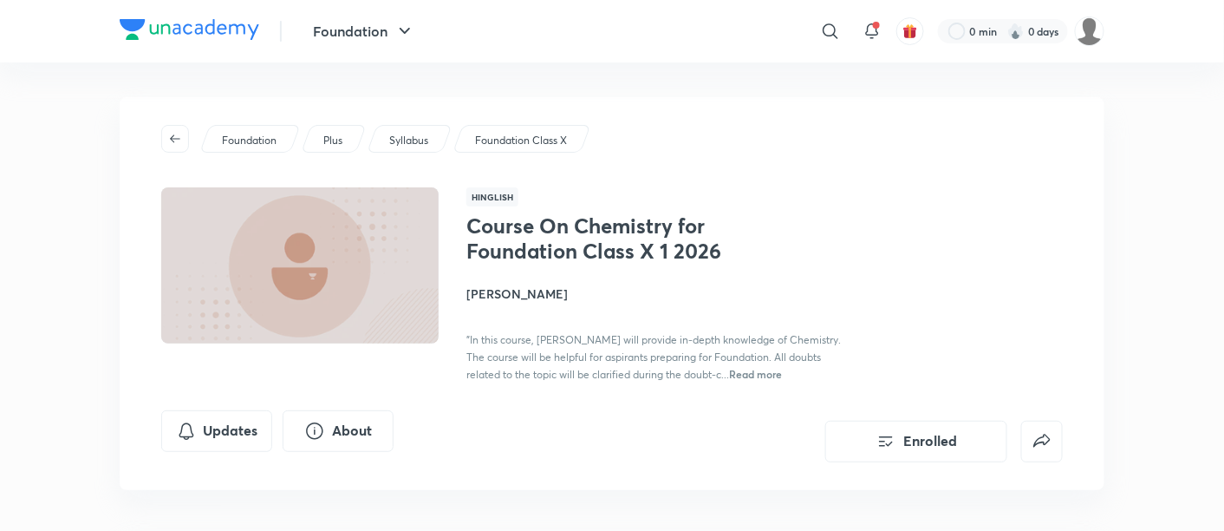
click at [399, 281] on img at bounding box center [300, 266] width 283 height 160
click at [1079, 26] on img at bounding box center [1089, 30] width 29 height 29
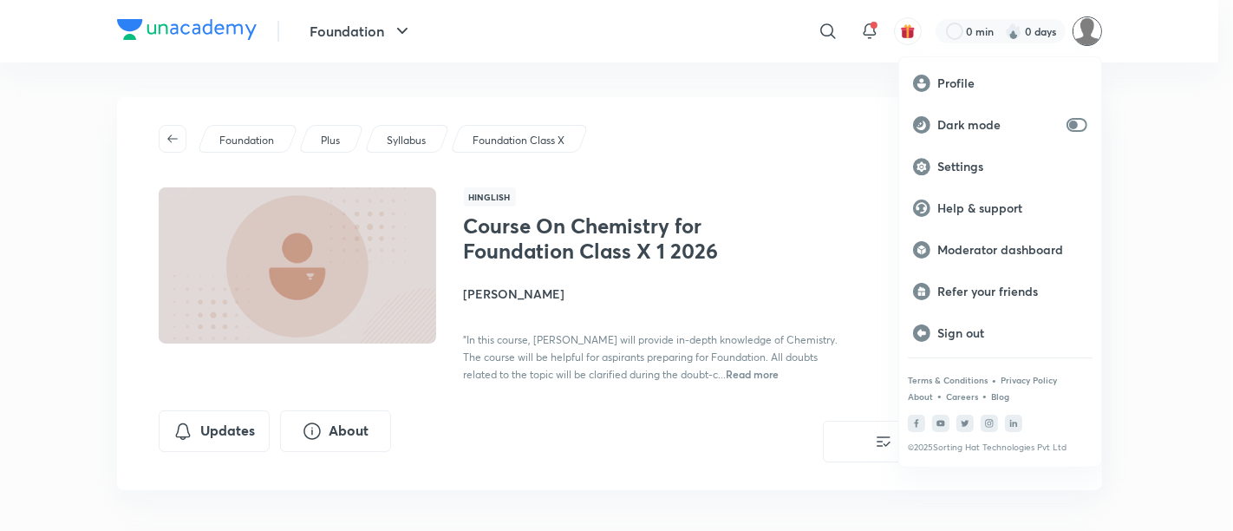
click at [799, 316] on div at bounding box center [616, 265] width 1233 height 531
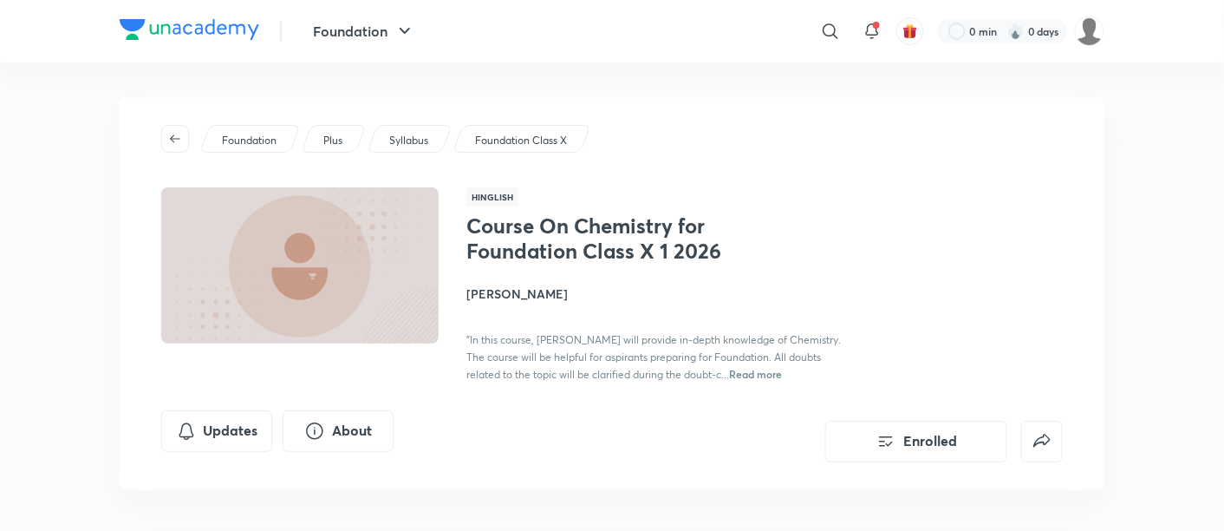
click at [646, 264] on div "Course On Chemistry for Foundation Class X 1 2026 Ujjwal Omkar "In this course,…" at bounding box center [660, 297] width 388 height 169
